Goal: Check status: Check status

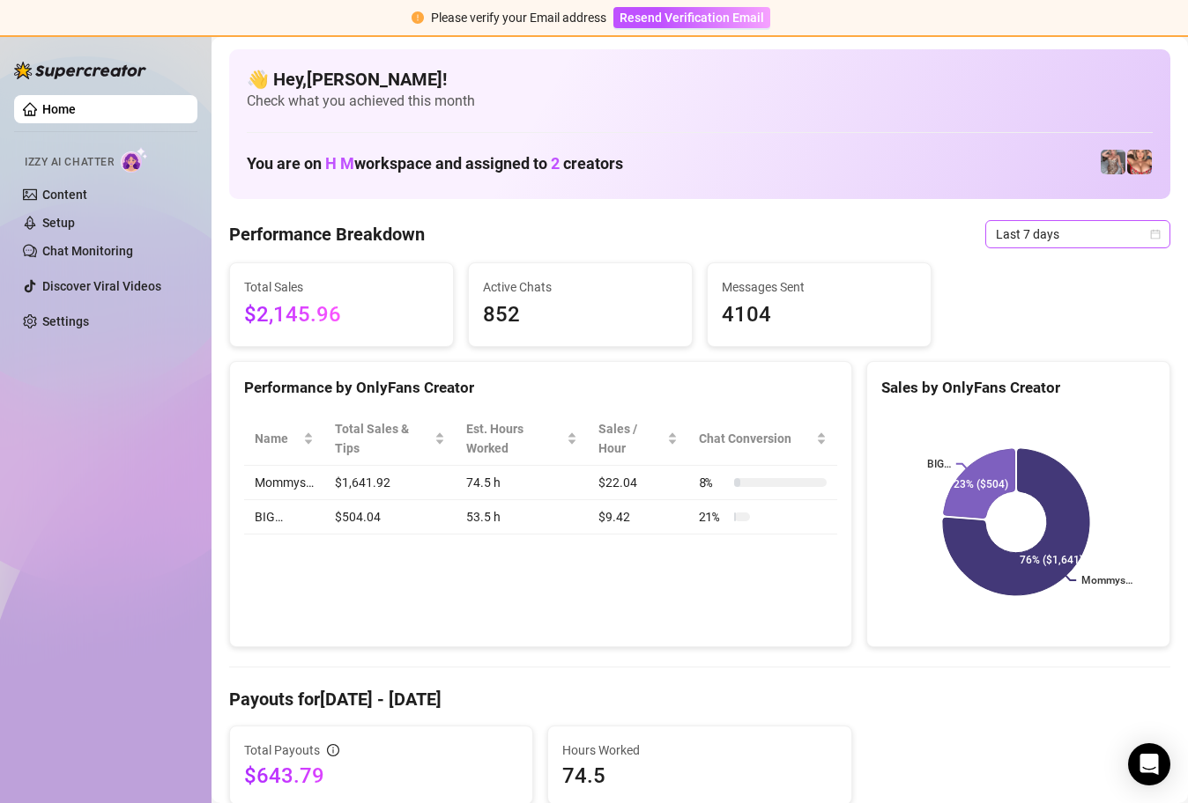
click at [1151, 233] on icon "calendar" at bounding box center [1156, 234] width 10 height 10
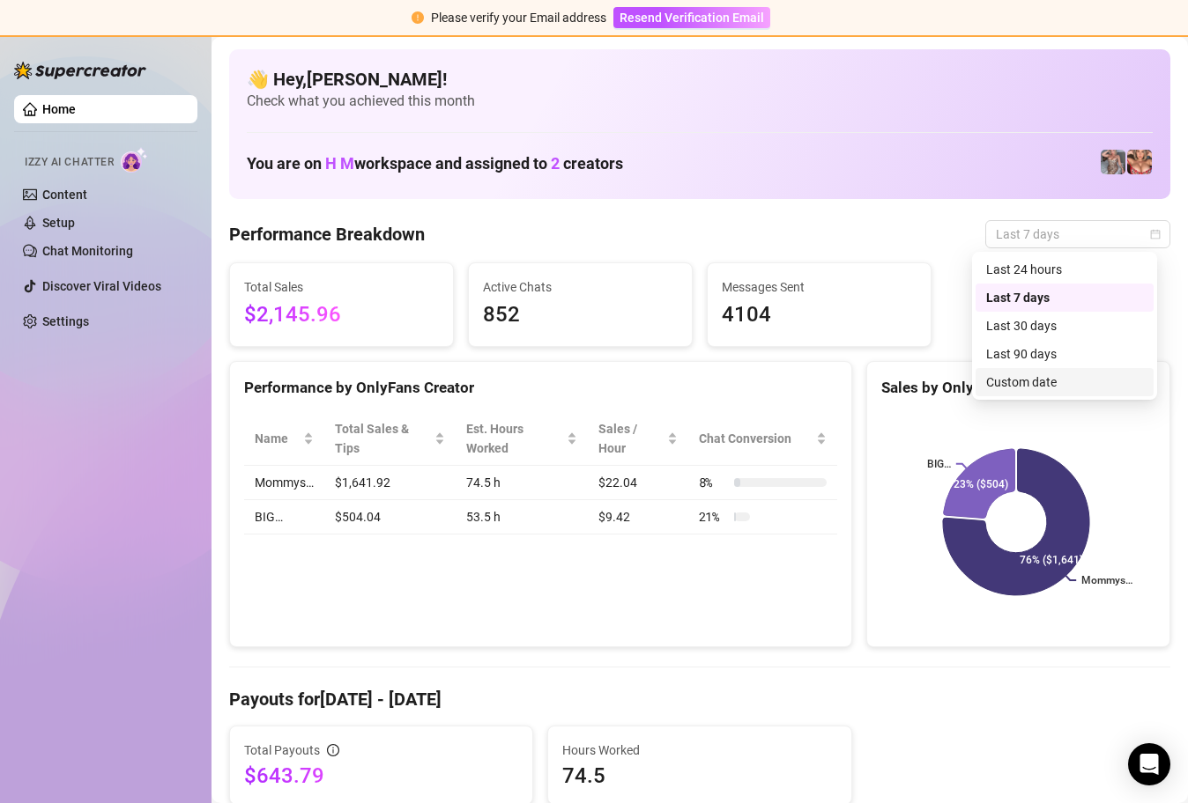
click at [1034, 389] on div "Custom date" at bounding box center [1064, 382] width 157 height 19
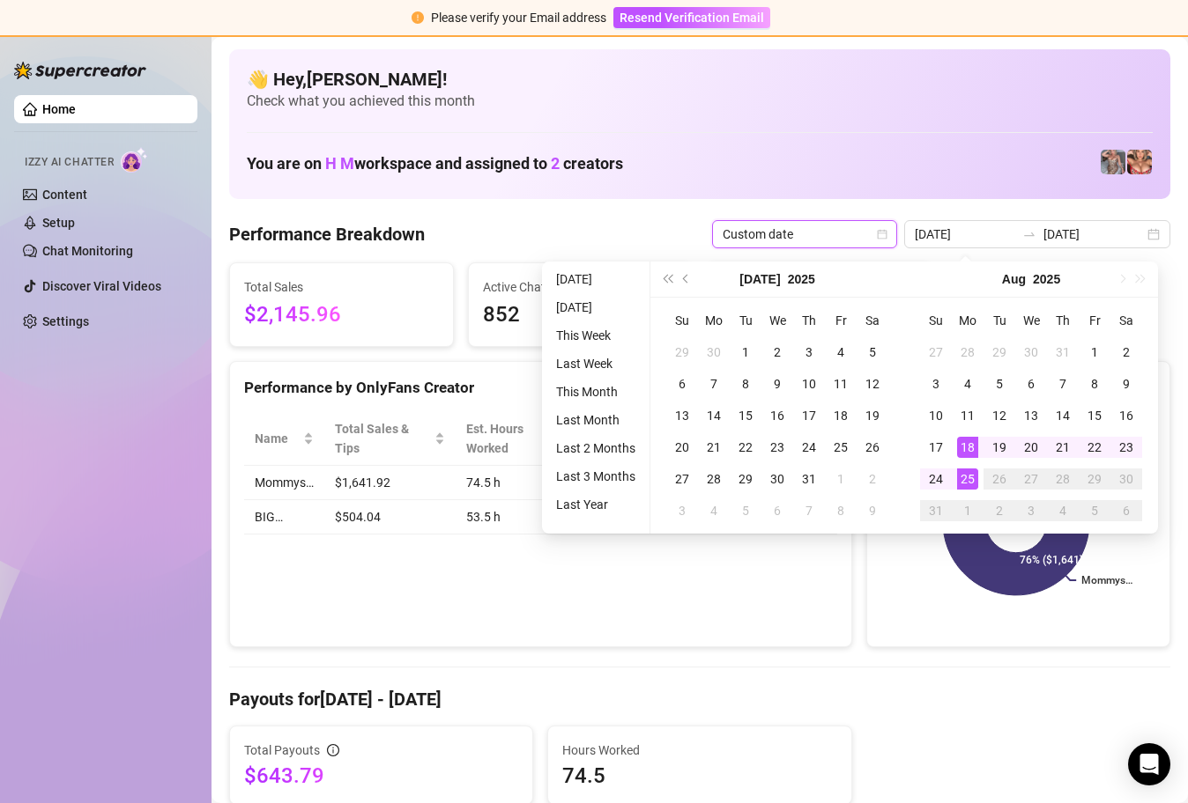
type input "[DATE]"
click at [966, 477] on div "25" at bounding box center [967, 479] width 21 height 21
type input "[DATE]"
